Goal: Information Seeking & Learning: Learn about a topic

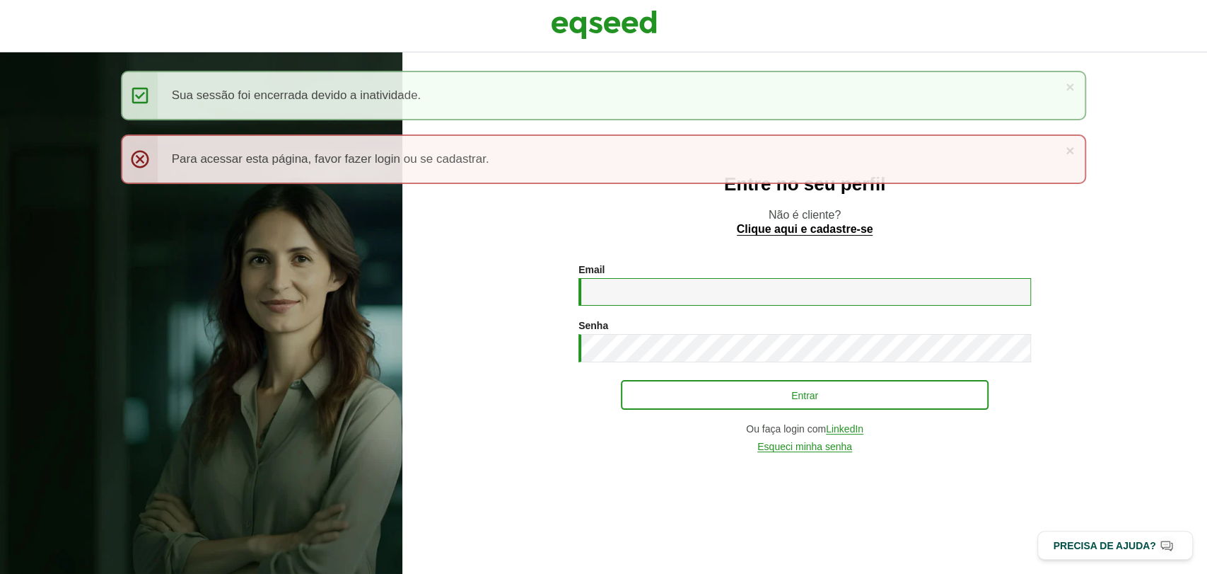
type input "**********"
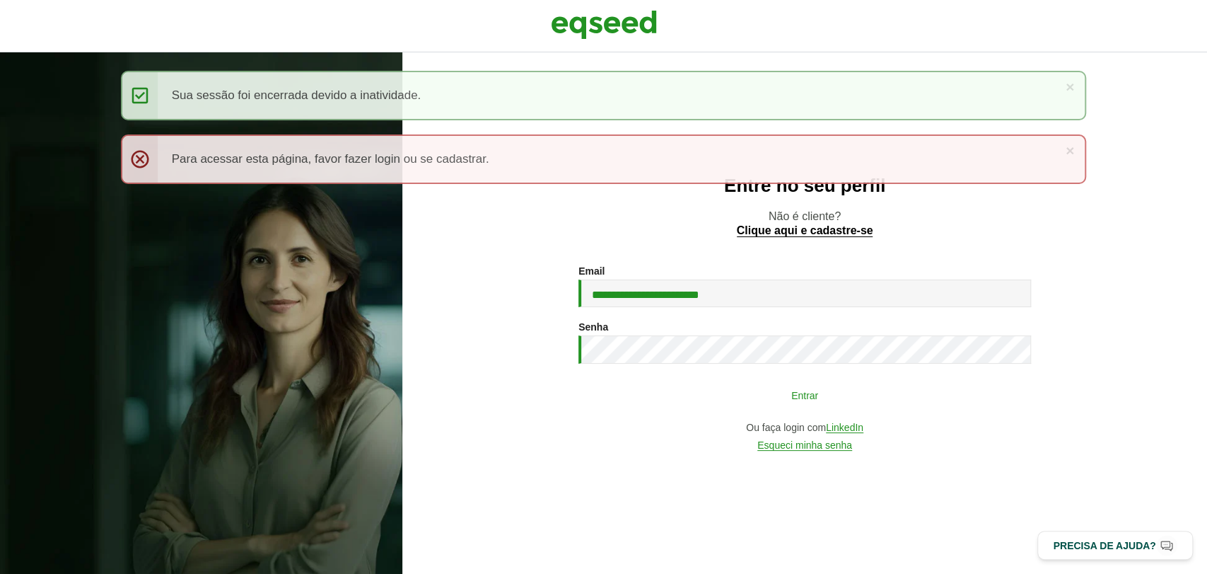
click at [810, 387] on button "Entrar" at bounding box center [805, 394] width 368 height 27
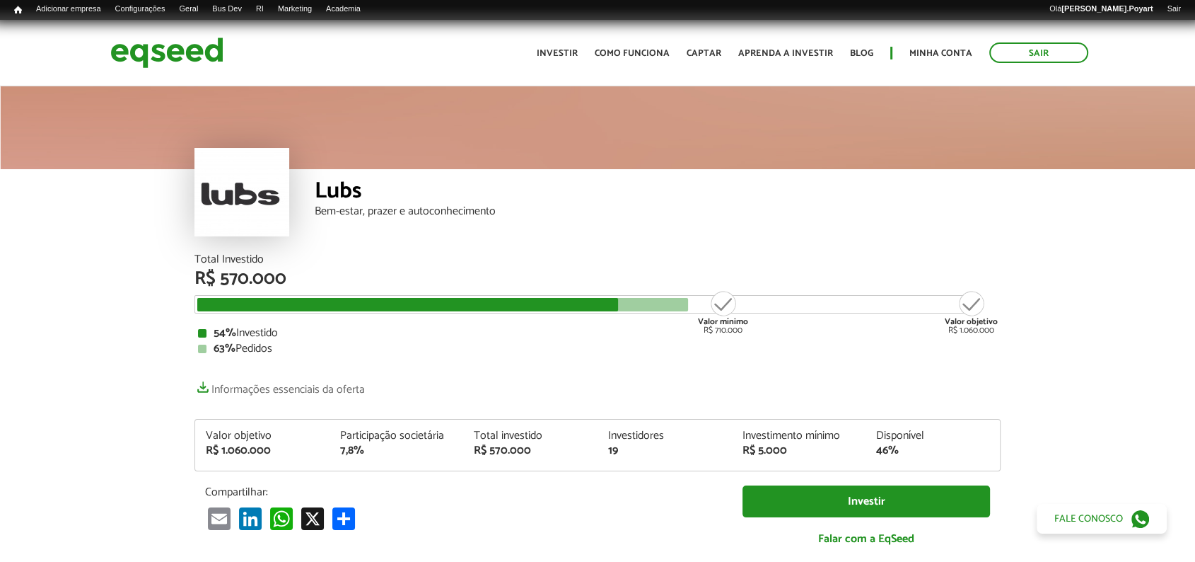
drag, startPoint x: 716, startPoint y: 172, endPoint x: 996, endPoint y: 360, distance: 336.8
click at [704, 250] on div "Lubs Bem-estar, prazer e autoconhecimento" at bounding box center [658, 211] width 686 height 85
drag, startPoint x: 194, startPoint y: 431, endPoint x: 430, endPoint y: 467, distance: 239.0
click at [430, 467] on div "Valor objetivo R$ 1.060.000 Participação societária 7,8% Total investido R$ 570…" at bounding box center [597, 445] width 806 height 52
click at [533, 395] on p "Informações essenciais da oferta" at bounding box center [597, 386] width 806 height 21
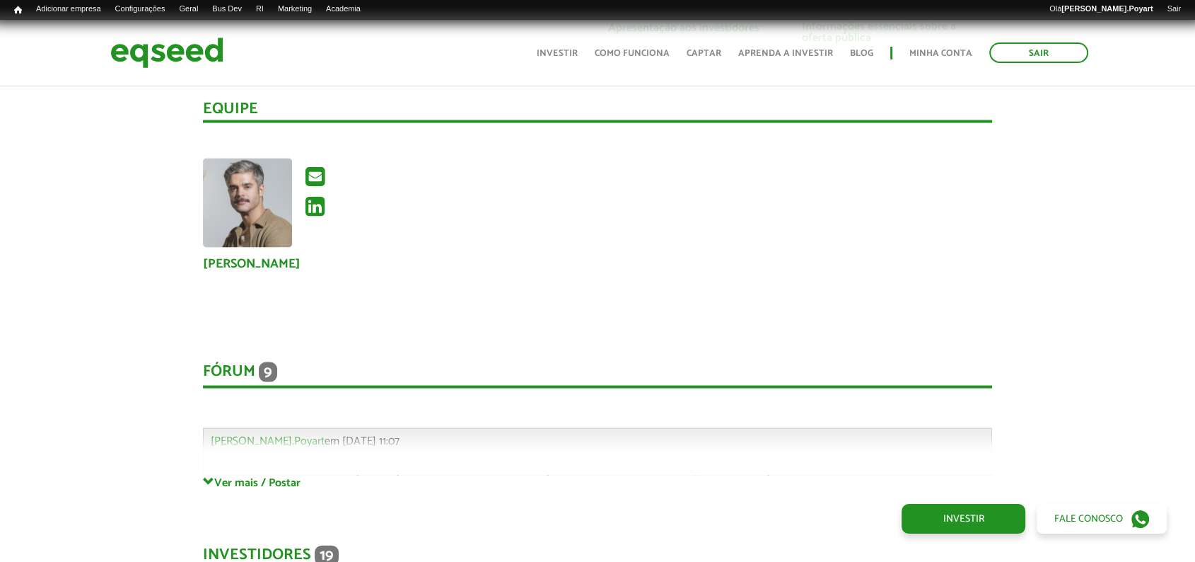
scroll to position [3143, 0]
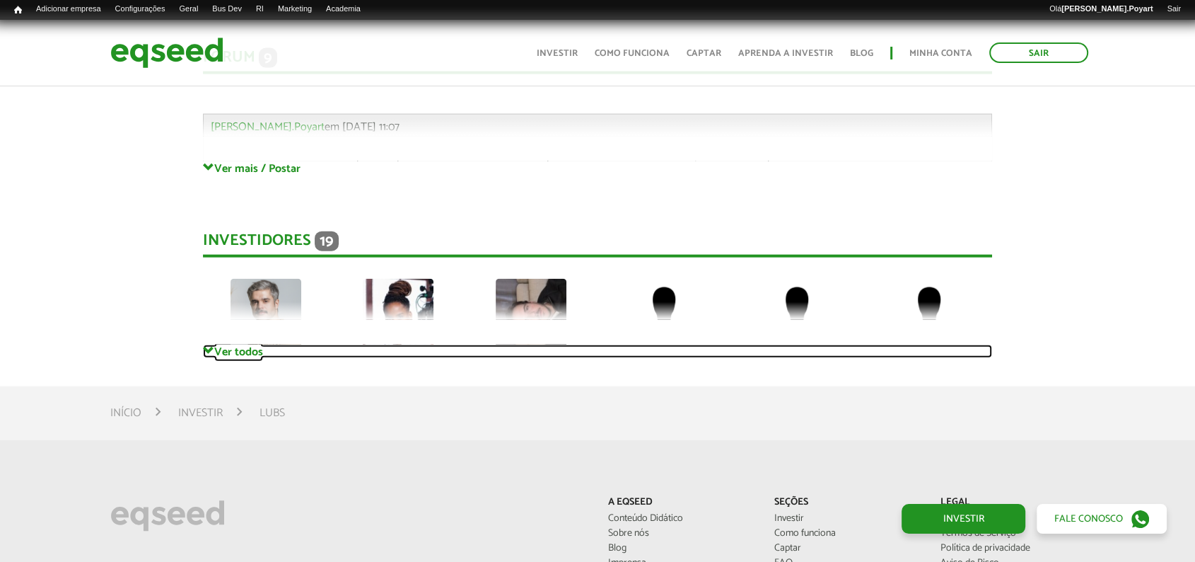
click at [238, 344] on link "Ver todos" at bounding box center [598, 350] width 790 height 13
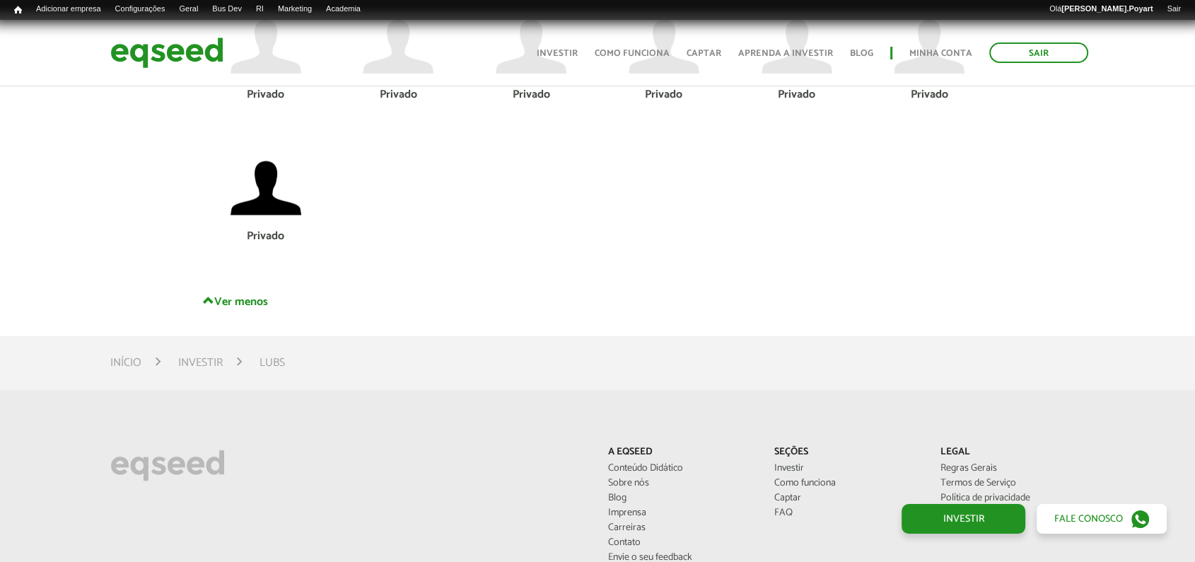
scroll to position [4006, 0]
